Goal: Download file/media

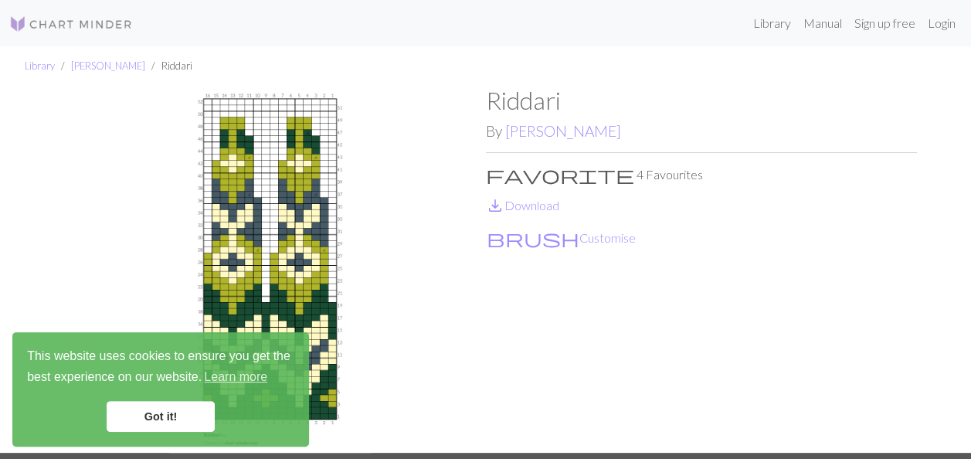
click at [186, 419] on link "Got it!" at bounding box center [161, 416] width 108 height 31
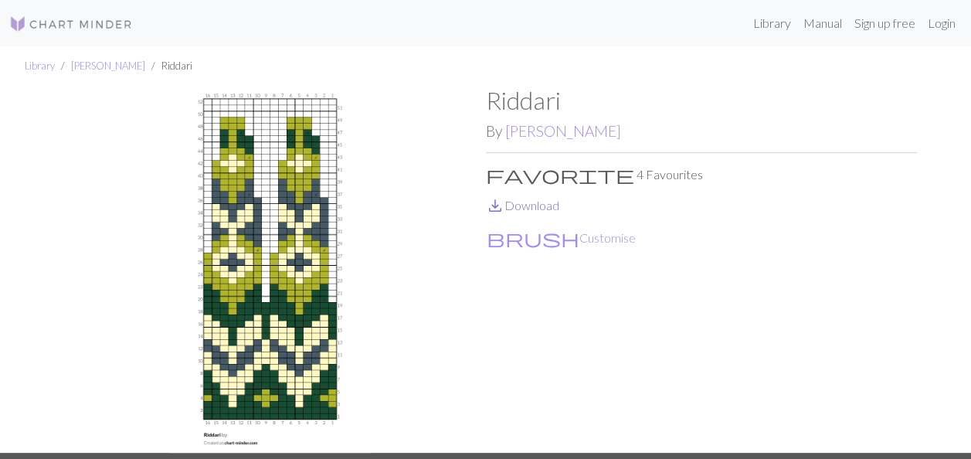
click at [525, 209] on link "save_alt Download" at bounding box center [522, 205] width 73 height 15
click at [82, 64] on link "[PERSON_NAME]" at bounding box center [108, 65] width 74 height 12
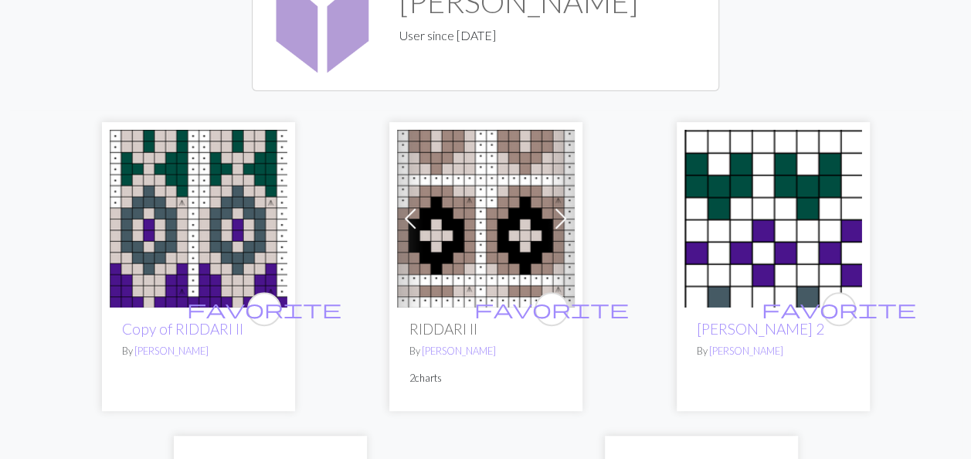
scroll to position [134, 0]
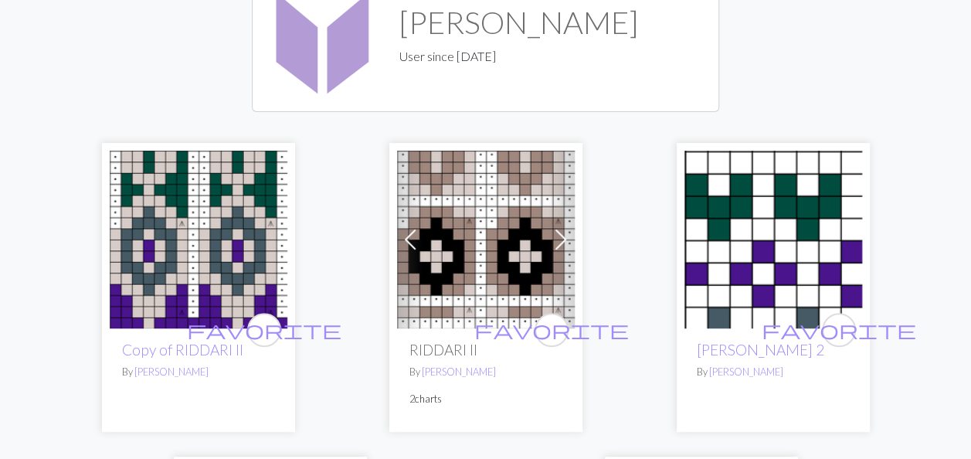
click at [480, 371] on p "By [PERSON_NAME]" at bounding box center [485, 372] width 153 height 15
click at [557, 235] on span at bounding box center [560, 239] width 25 height 25
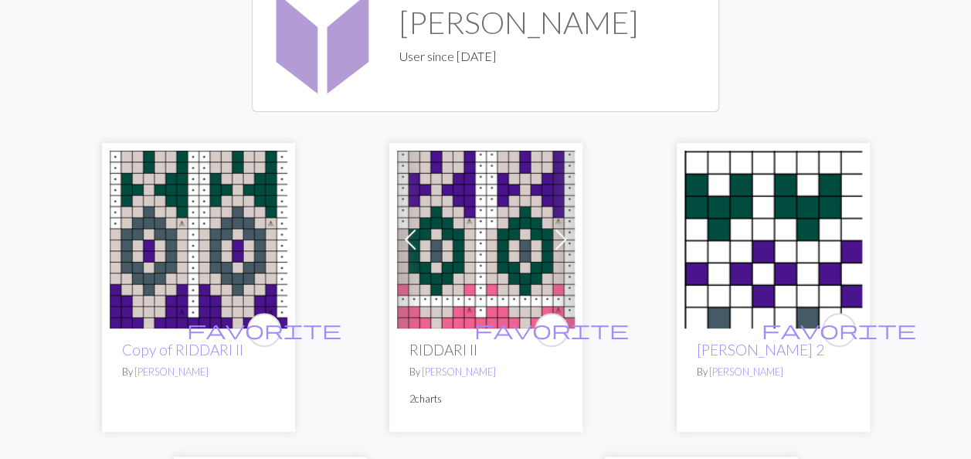
click at [557, 235] on span at bounding box center [560, 239] width 25 height 25
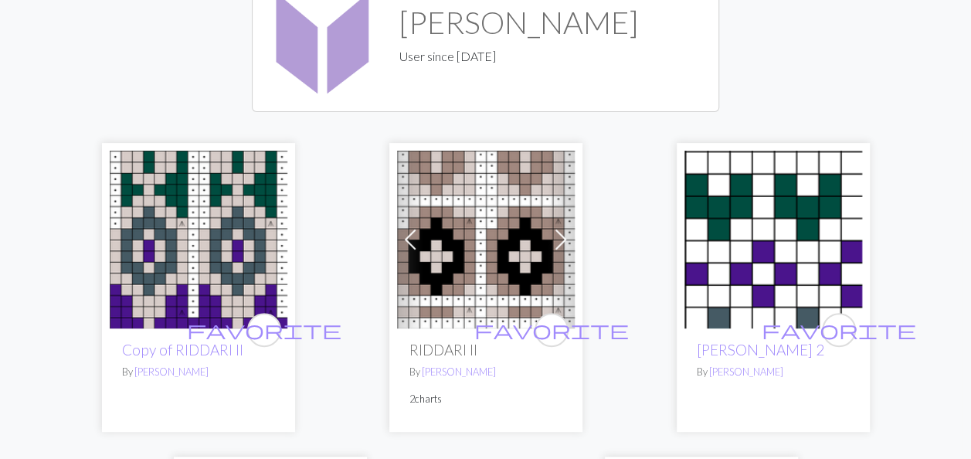
click at [490, 253] on img at bounding box center [486, 240] width 178 height 178
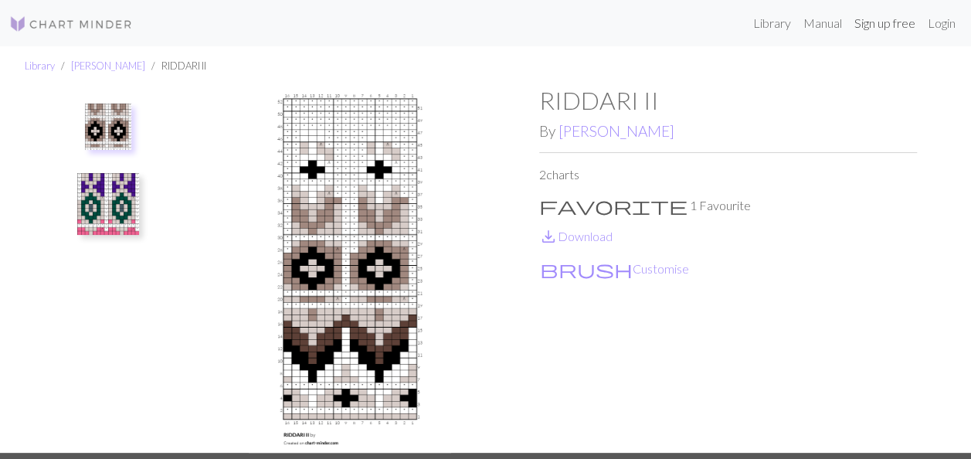
click at [862, 21] on link "Sign up free" at bounding box center [884, 23] width 73 height 31
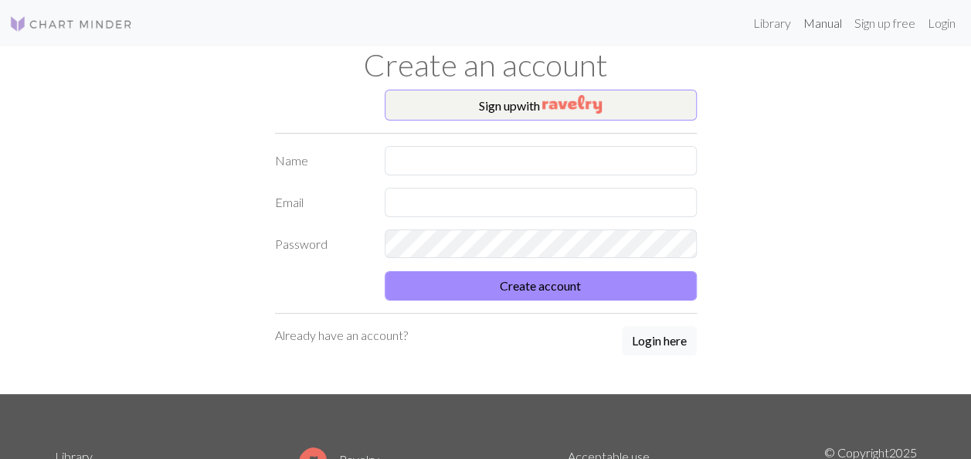
click at [805, 27] on link "Manual" at bounding box center [822, 23] width 51 height 31
